Goal: Task Accomplishment & Management: Complete application form

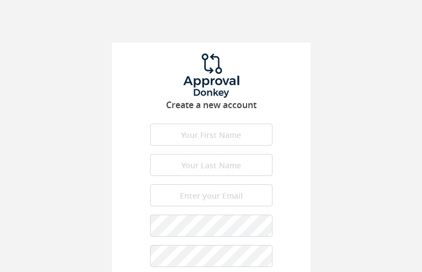
type input "JDTiDUblaJQQmLv"
type input "WwjTlbiAw"
type input "[PERSON_NAME][EMAIL_ADDRESS][DOMAIN_NAME]"
type input "GExcxDPP"
type input "oLylNDhandC"
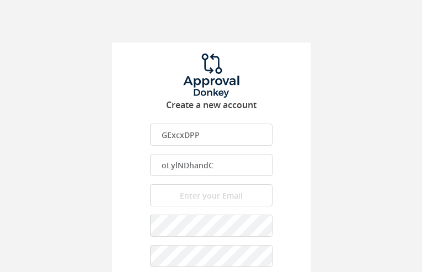
type input "[PERSON_NAME][EMAIL_ADDRESS][DOMAIN_NAME]"
